Goal: Communication & Community: Answer question/provide support

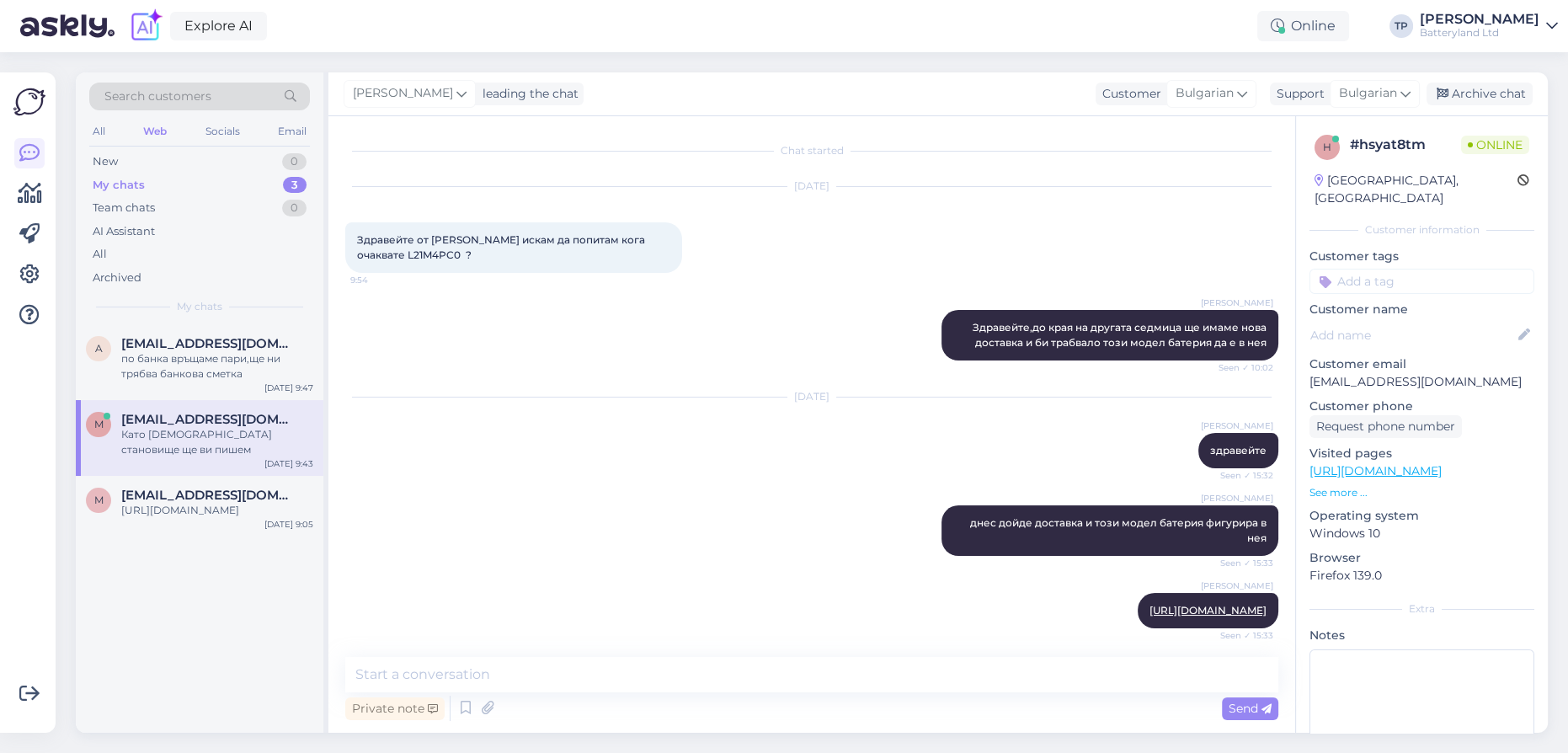
scroll to position [1427, 0]
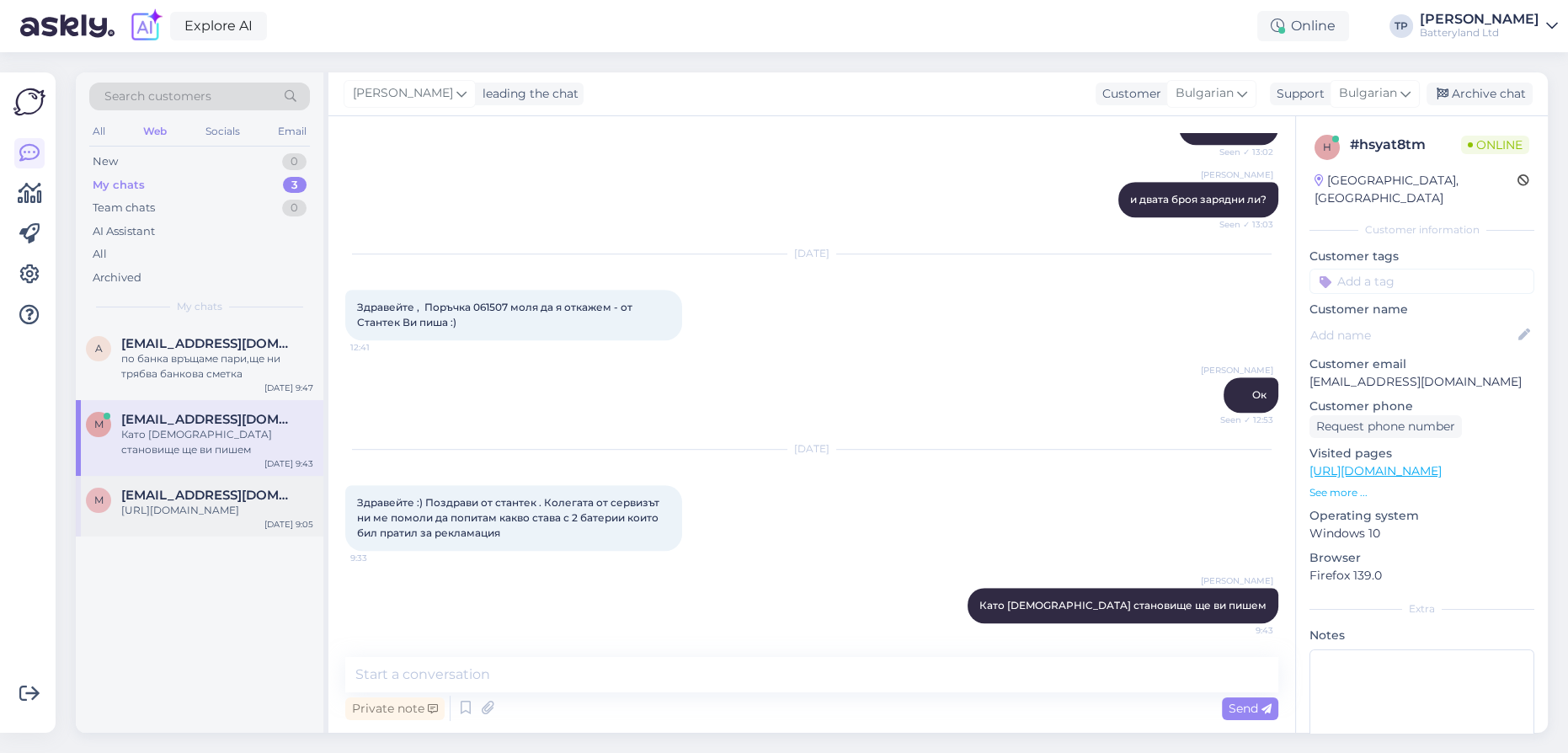
click at [217, 488] on span "[EMAIL_ADDRESS][DOMAIN_NAME]" at bounding box center [208, 495] width 175 height 15
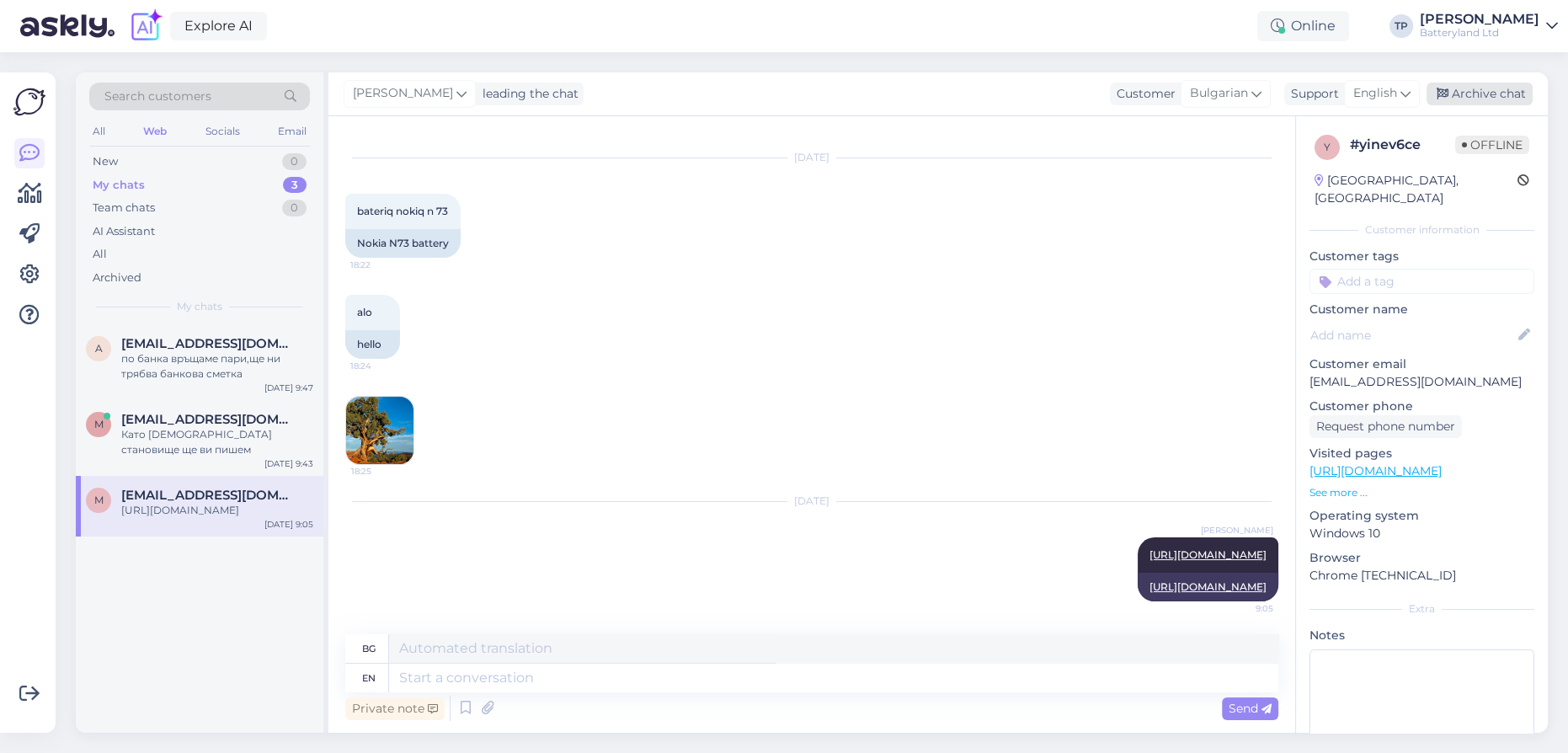
drag, startPoint x: 1480, startPoint y: 87, endPoint x: 677, endPoint y: 160, distance: 806.3
click at [1478, 87] on div "Archive chat" at bounding box center [1479, 94] width 106 height 23
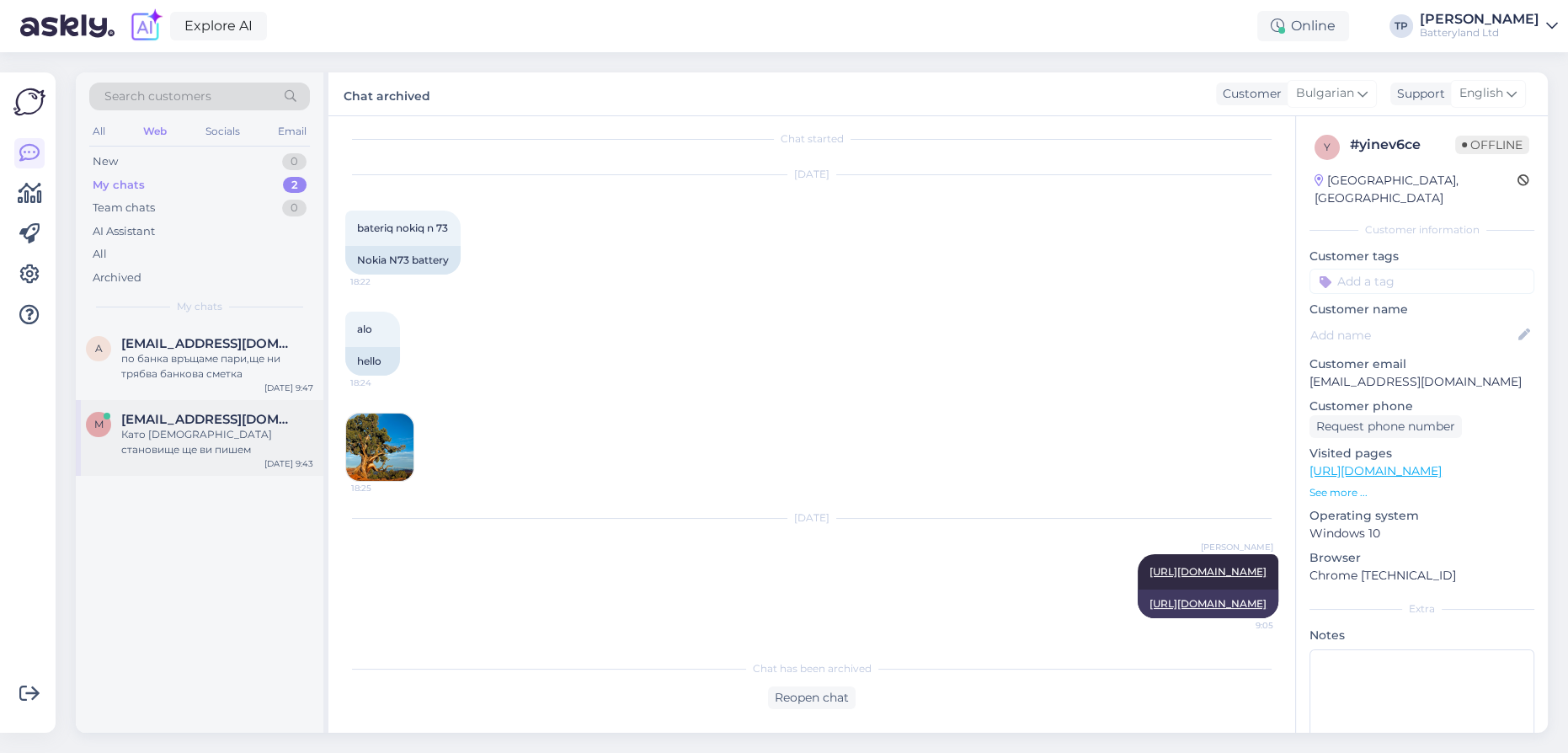
click at [200, 400] on div "[PERSON_NAME] [PERSON_NAME][EMAIL_ADDRESS][DOMAIN_NAME] Като [DEMOGRAPHIC_DATA]…" at bounding box center [199, 437] width 248 height 76
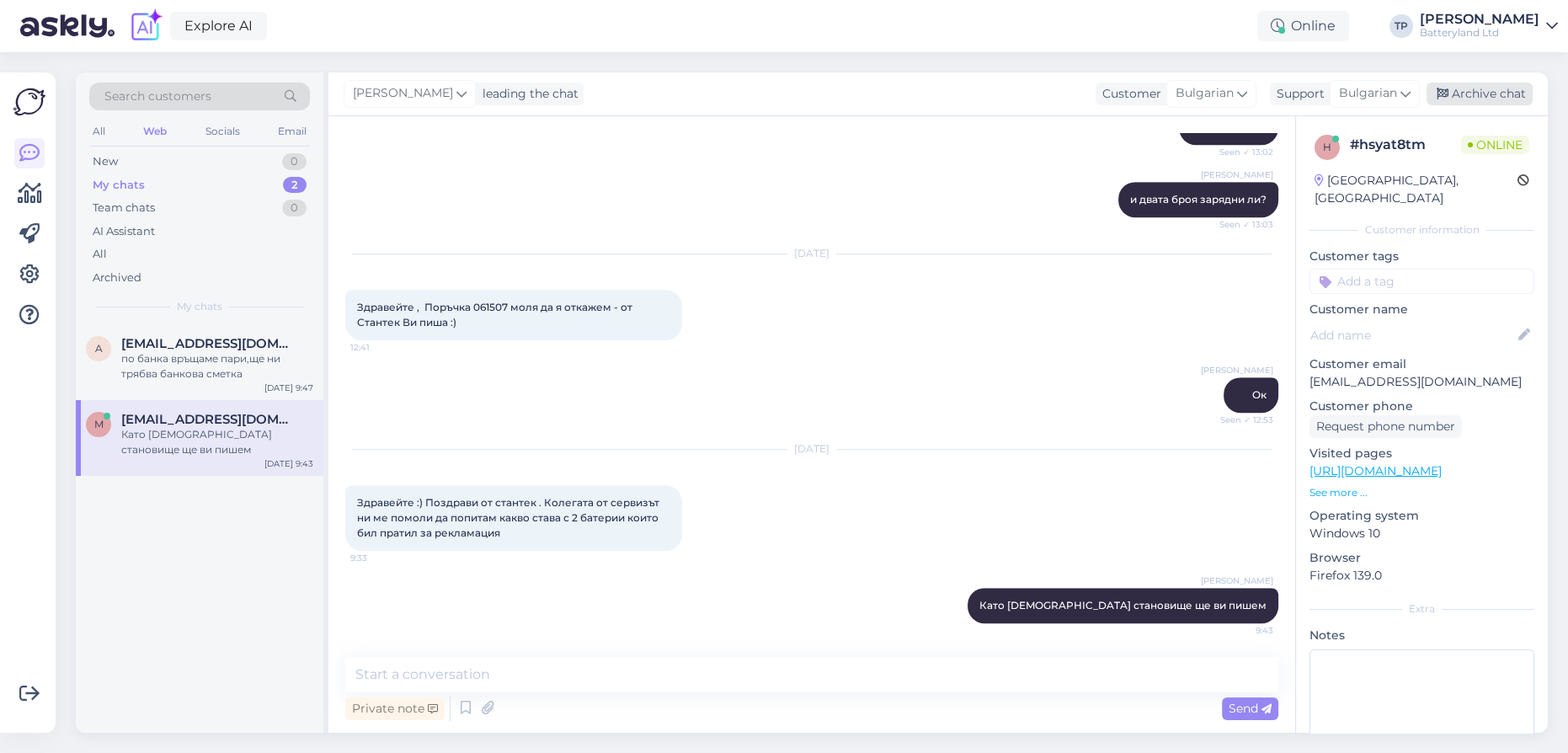
click at [1479, 96] on div "Archive chat" at bounding box center [1479, 94] width 106 height 23
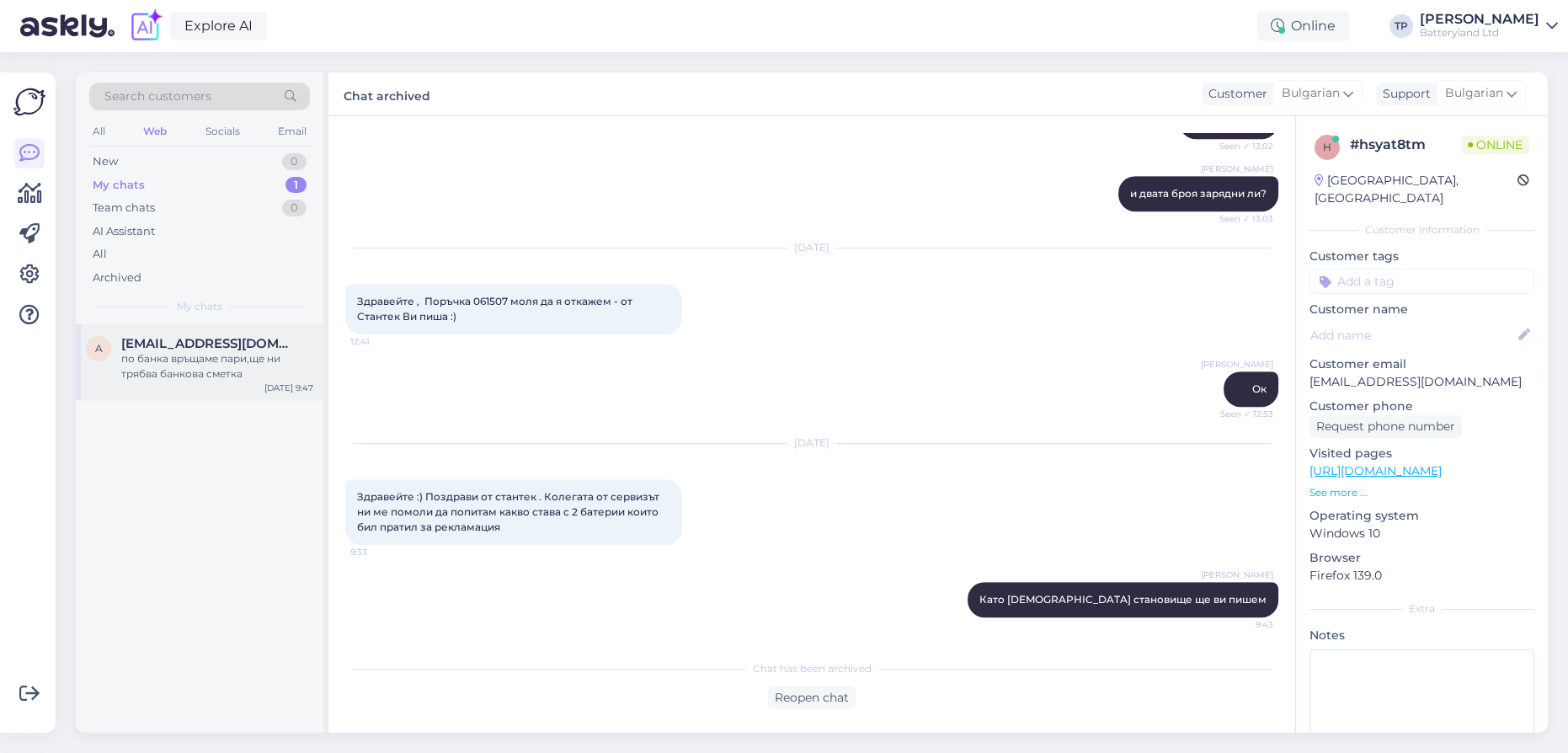
click at [166, 347] on span "[EMAIL_ADDRESS][DOMAIN_NAME]" at bounding box center [208, 343] width 175 height 15
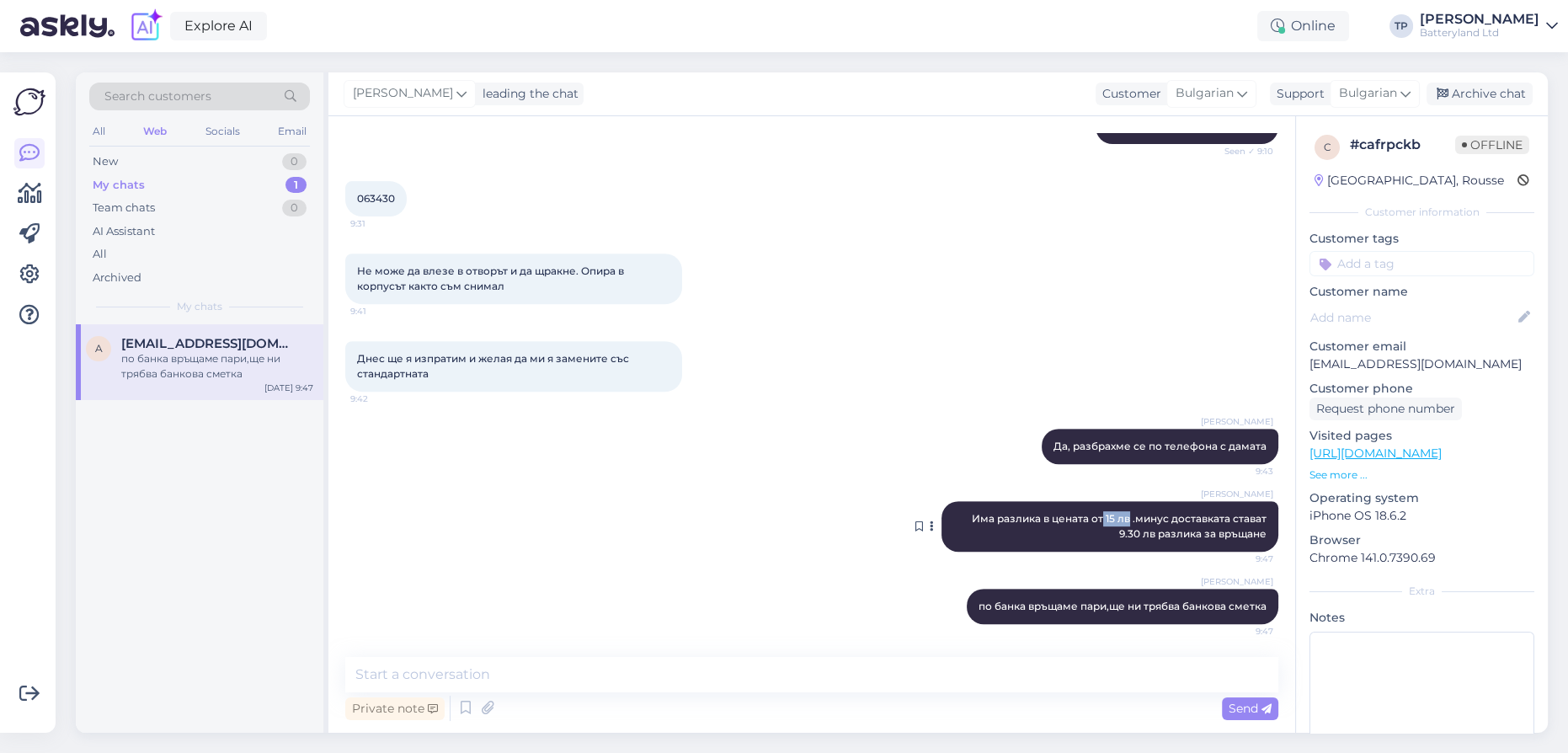
drag, startPoint x: 1092, startPoint y: 516, endPoint x: 1116, endPoint y: 518, distance: 24.1
click at [1116, 518] on span "Има разлика в цената от 15 лв .минус доставката стават 9.30 лв разлика за връща…" at bounding box center [1120, 525] width 297 height 28
copy span "15 лв"
click at [577, 669] on textarea at bounding box center [812, 675] width 933 height 36
paste textarea "15 лв"
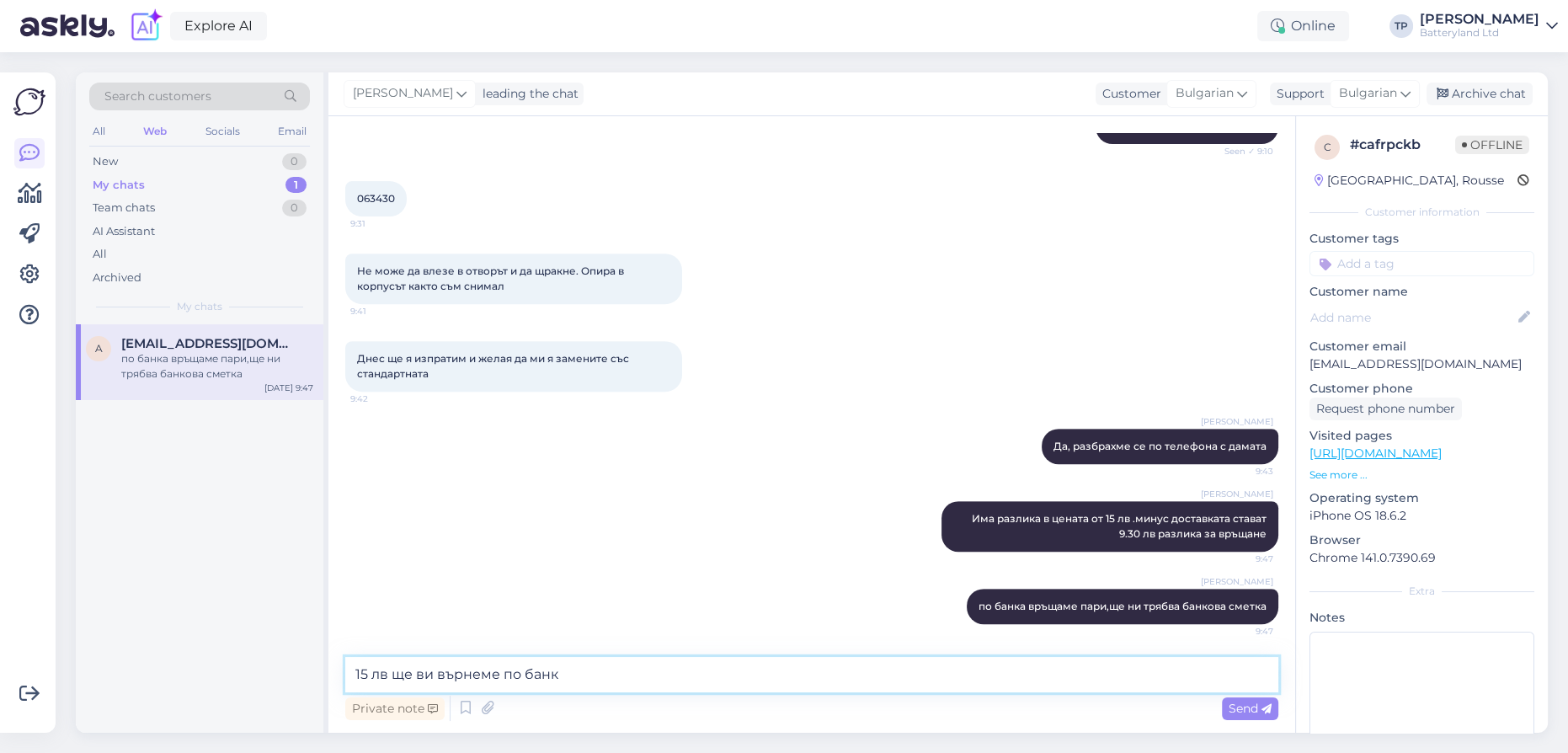
type textarea "15 лв ще ви върнеме по банка"
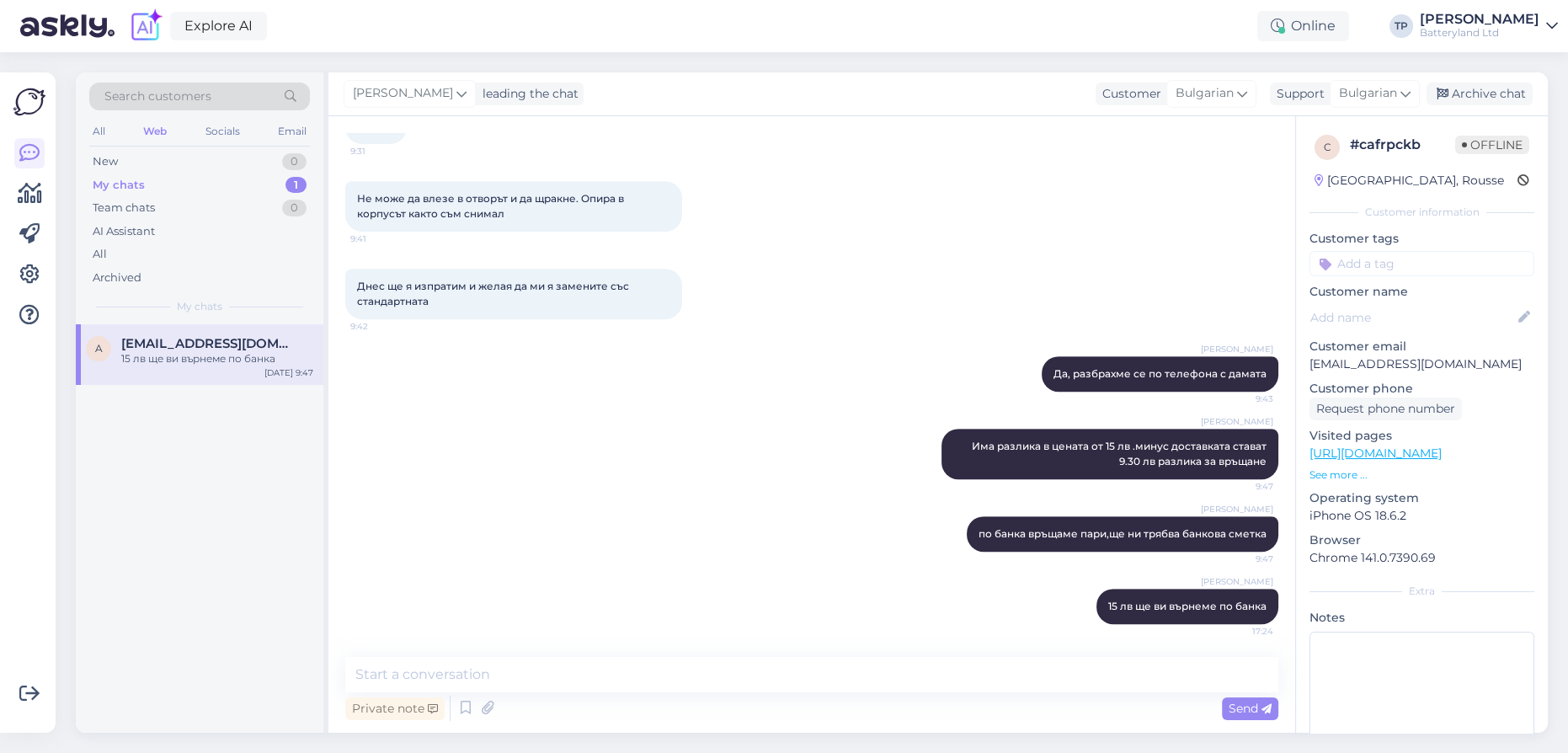
click at [266, 186] on div "My chats 1" at bounding box center [199, 185] width 220 height 24
